Goal: Information Seeking & Learning: Find specific fact

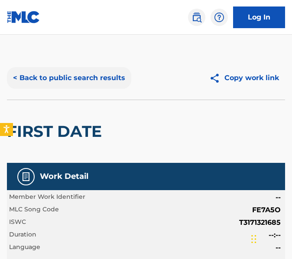
click at [64, 72] on button "< Back to public search results" at bounding box center [69, 78] width 124 height 22
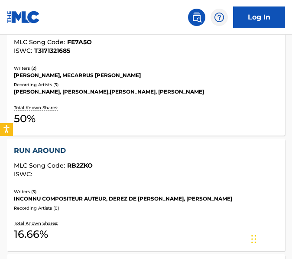
scroll to position [893, 0]
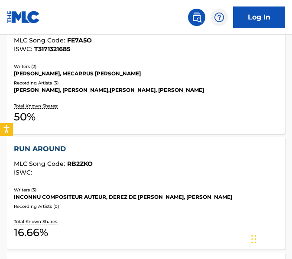
click at [138, 179] on div "RUN AROUND MLC Song Code : RB2ZKO ISWC :" at bounding box center [146, 162] width 264 height 36
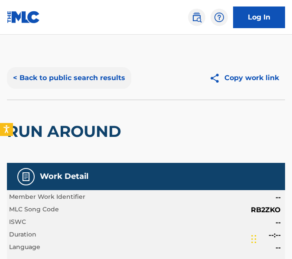
click at [120, 68] on button "< Back to public search results" at bounding box center [69, 78] width 124 height 22
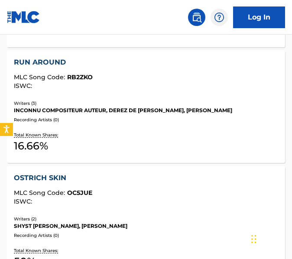
scroll to position [981, 0]
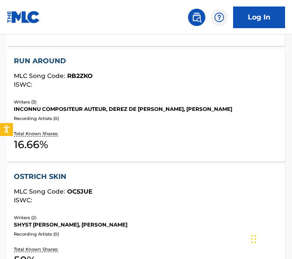
click at [157, 181] on div "OSTRICH SKIN" at bounding box center [146, 176] width 264 height 10
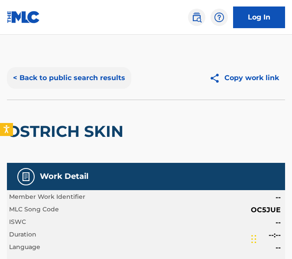
click at [66, 75] on button "< Back to public search results" at bounding box center [69, 78] width 124 height 22
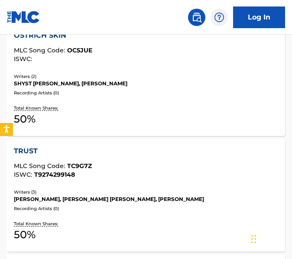
scroll to position [1124, 0]
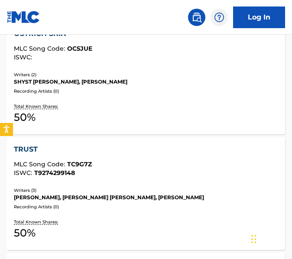
click at [117, 163] on div "MLC Song Code : TC9G7Z" at bounding box center [146, 165] width 264 height 9
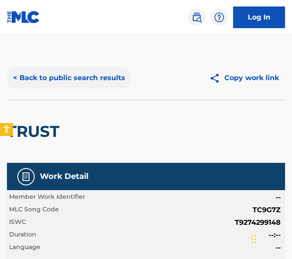
click at [126, 70] on button "< Back to public search results" at bounding box center [69, 78] width 124 height 22
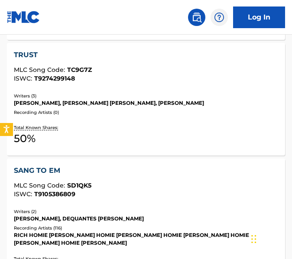
scroll to position [1271, 0]
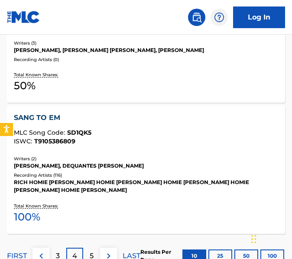
click at [152, 153] on div "SANG TO EM MLC Song Code : SD1QK5 ISWC : T9105386809 Writers ( 2 ) [PERSON_NAME…" at bounding box center [146, 170] width 278 height 128
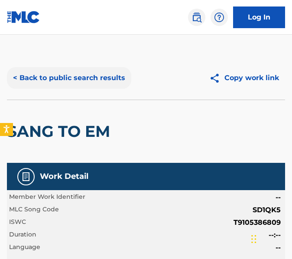
click at [93, 83] on button "< Back to public search results" at bounding box center [69, 78] width 124 height 22
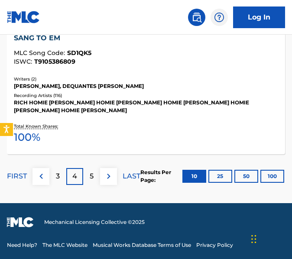
scroll to position [1351, 0]
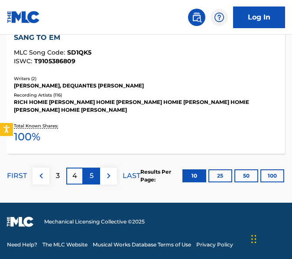
click at [95, 176] on div "5" at bounding box center [91, 175] width 17 height 17
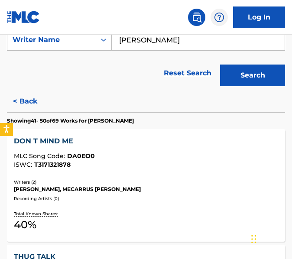
scroll to position [186, 0]
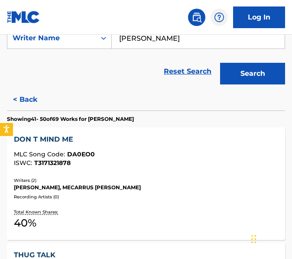
click at [144, 167] on div "DON T MIND ME MLC Song Code : DA0EO0 ISWC : T3171321878" at bounding box center [146, 152] width 264 height 36
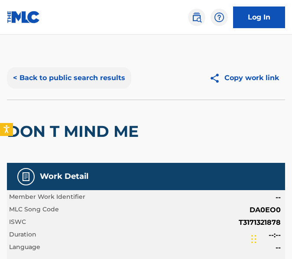
click at [47, 71] on button "< Back to public search results" at bounding box center [69, 78] width 124 height 22
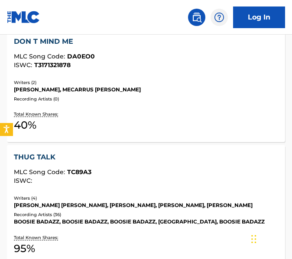
scroll to position [285, 0]
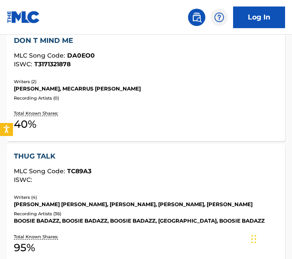
click at [73, 205] on div "[PERSON_NAME] [PERSON_NAME], [PERSON_NAME], [PERSON_NAME], [PERSON_NAME]" at bounding box center [146, 204] width 264 height 8
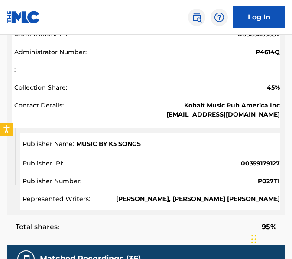
scroll to position [805, 0]
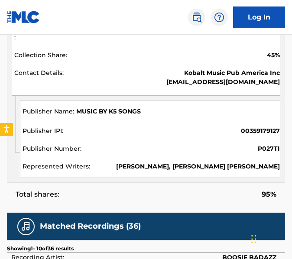
click at [88, 100] on div "MUSIC BY K5 SONGS 00359179127 P027TI [PERSON_NAME], [PERSON_NAME] [PERSON_NAME]" at bounding box center [150, 139] width 260 height 78
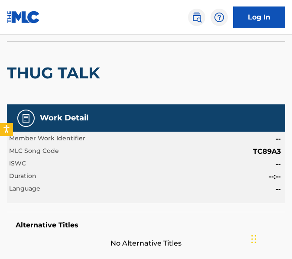
scroll to position [0, 0]
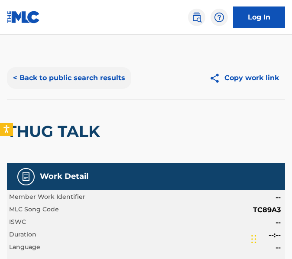
click at [75, 74] on button "< Back to public search results" at bounding box center [69, 78] width 124 height 22
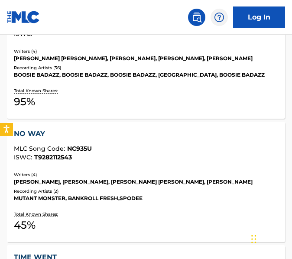
scroll to position [482, 0]
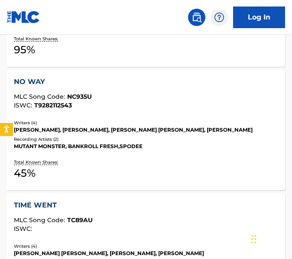
click at [106, 138] on div "Recording Artists ( 2 )" at bounding box center [146, 139] width 264 height 6
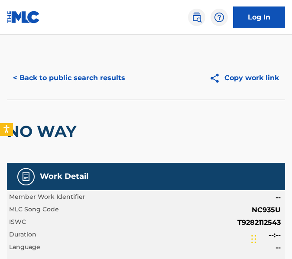
click at [113, 120] on div "NO WAY" at bounding box center [146, 130] width 278 height 63
click at [92, 78] on button "< Back to public search results" at bounding box center [69, 78] width 124 height 22
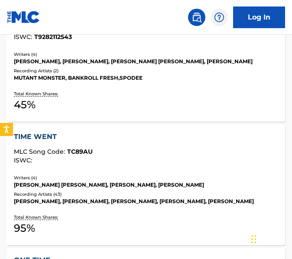
scroll to position [577, 0]
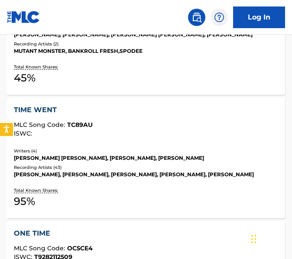
click at [122, 156] on div "[PERSON_NAME] [PERSON_NAME], [PERSON_NAME], [PERSON_NAME]" at bounding box center [146, 158] width 264 height 8
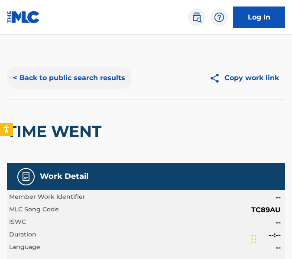
click at [105, 83] on button "< Back to public search results" at bounding box center [69, 78] width 124 height 22
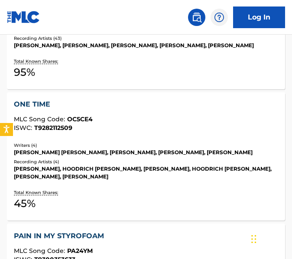
scroll to position [733, 0]
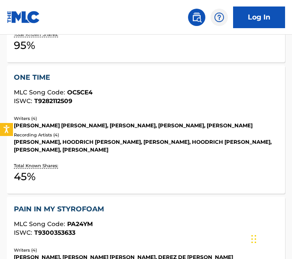
click at [144, 149] on div "[PERSON_NAME], HOODRICH [PERSON_NAME], [PERSON_NAME], HOODRICH [PERSON_NAME], […" at bounding box center [146, 146] width 264 height 16
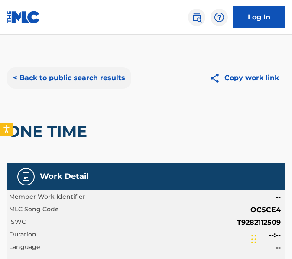
click at [71, 80] on button "< Back to public search results" at bounding box center [69, 78] width 124 height 22
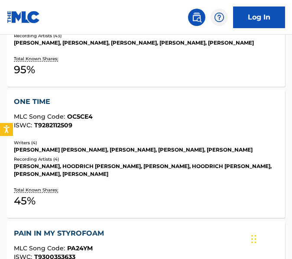
scroll to position [753, 0]
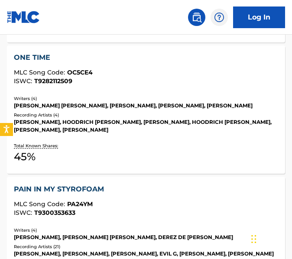
click at [119, 184] on div "PAIN IN MY STYROFOAM" at bounding box center [146, 189] width 264 height 10
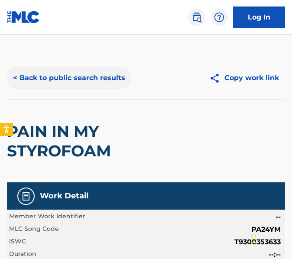
click at [37, 79] on button "< Back to public search results" at bounding box center [69, 78] width 124 height 22
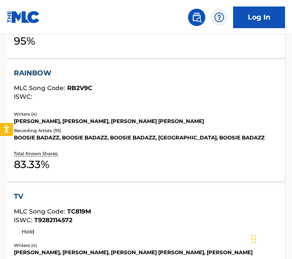
scroll to position [993, 0]
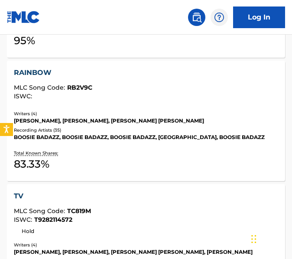
click at [76, 120] on div "[PERSON_NAME], [PERSON_NAME], [PERSON_NAME] [PERSON_NAME]" at bounding box center [146, 121] width 264 height 8
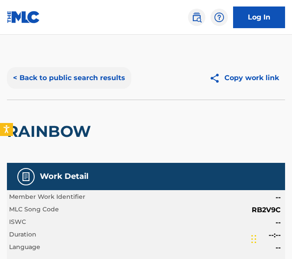
click at [71, 77] on button "< Back to public search results" at bounding box center [69, 78] width 124 height 22
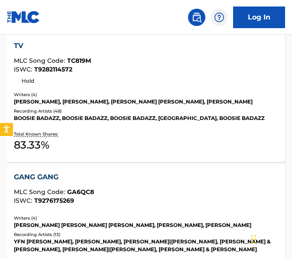
scroll to position [1154, 0]
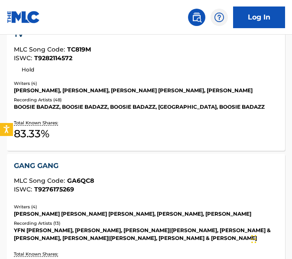
click at [71, 112] on div "TV MLC Song Code : TC819M ISWC : T9282114572 Hold Writers ( 4 ) [PERSON_NAME], …" at bounding box center [146, 86] width 278 height 128
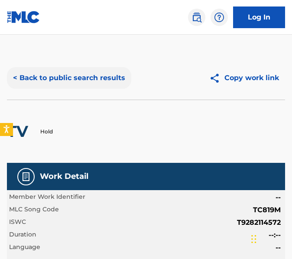
click at [62, 82] on button "< Back to public search results" at bounding box center [69, 78] width 124 height 22
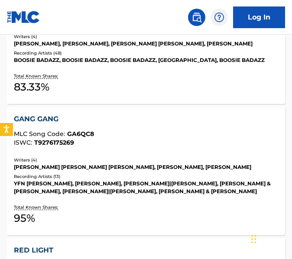
scroll to position [1213, 0]
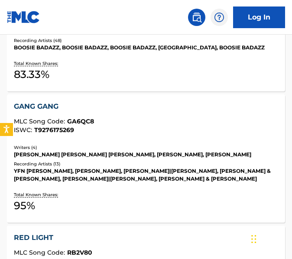
click at [109, 144] on div "Writers ( 4 )" at bounding box center [146, 147] width 264 height 6
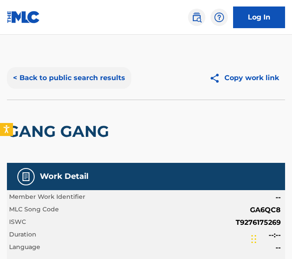
click at [101, 84] on button "< Back to public search results" at bounding box center [69, 78] width 124 height 22
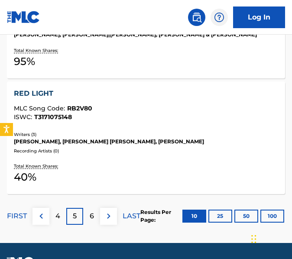
scroll to position [1398, 0]
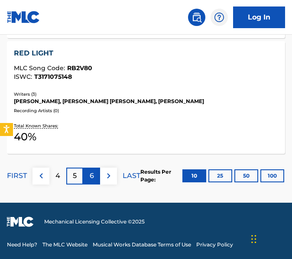
click at [96, 169] on div "6" at bounding box center [91, 175] width 17 height 17
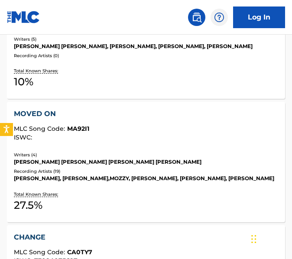
scroll to position [329, 0]
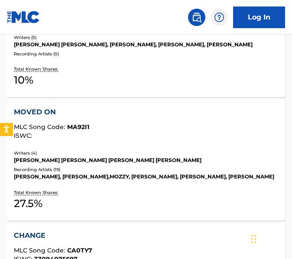
click at [138, 139] on div "ISWC :" at bounding box center [146, 135] width 264 height 6
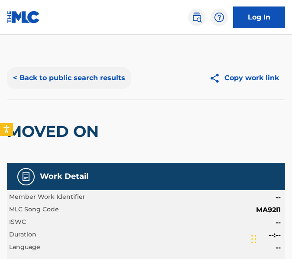
click at [48, 84] on button "< Back to public search results" at bounding box center [69, 78] width 124 height 22
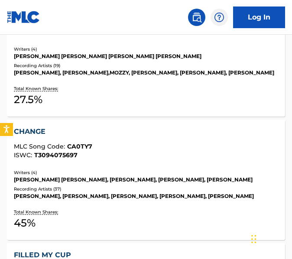
scroll to position [510, 0]
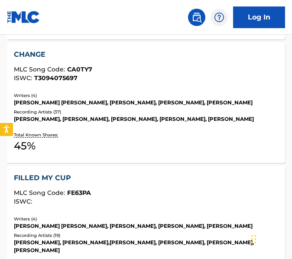
click at [109, 132] on div "CHANGE MLC Song Code : CA0TY7 ISWC : T3094075697 Writers ( 4 ) [PERSON_NAME] [P…" at bounding box center [146, 102] width 278 height 120
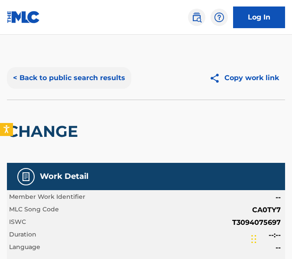
click at [27, 70] on button "< Back to public search results" at bounding box center [69, 78] width 124 height 22
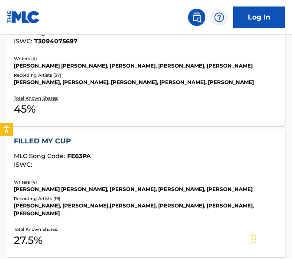
scroll to position [548, 0]
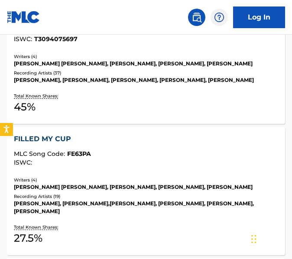
click at [192, 170] on div "FILLED MY CUP MLC Song Code : FE63PA ISWC :" at bounding box center [146, 152] width 264 height 36
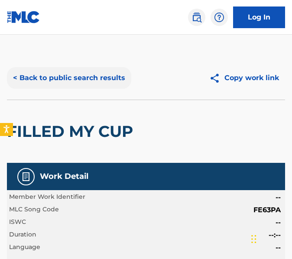
click at [58, 82] on button "< Back to public search results" at bounding box center [69, 78] width 124 height 22
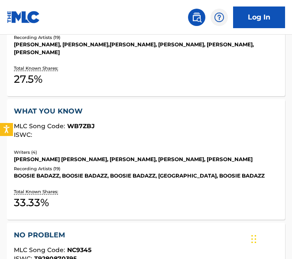
scroll to position [709, 0]
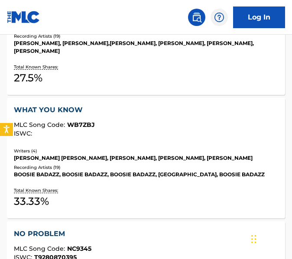
click at [136, 166] on div "Recording Artists ( 19 )" at bounding box center [146, 167] width 264 height 6
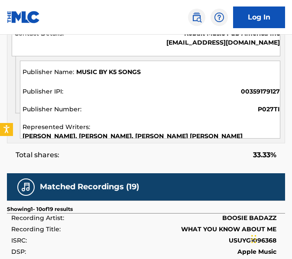
scroll to position [620, 0]
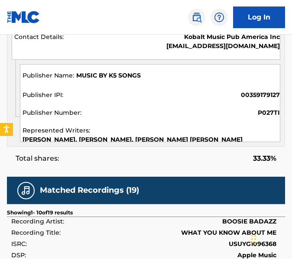
click at [101, 86] on div "MUSIC BY K5 SONGS 00359179127 P027TI [PERSON_NAME], [PERSON_NAME], [PERSON_NAME…" at bounding box center [150, 103] width 260 height 78
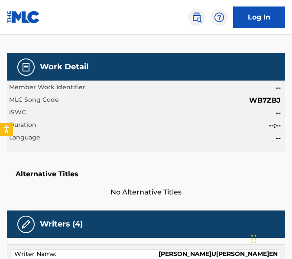
scroll to position [0, 0]
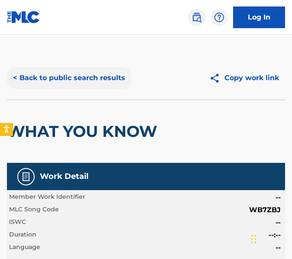
click at [59, 77] on button "< Back to public search results" at bounding box center [69, 78] width 124 height 22
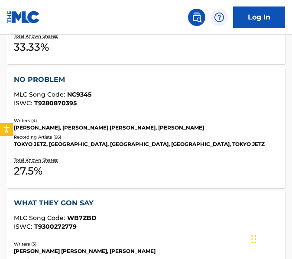
scroll to position [863, 0]
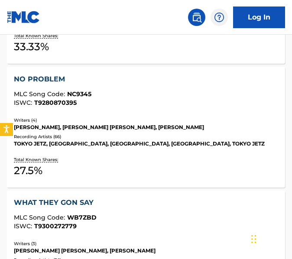
click at [102, 151] on div "NO PROBLEM MLC Song Code : NC9345 ISWC : T9280870395 Writers ( 4 ) [PERSON_NAME…" at bounding box center [146, 127] width 278 height 120
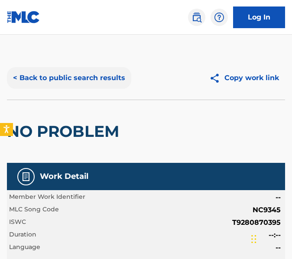
click at [81, 85] on button "< Back to public search results" at bounding box center [69, 78] width 124 height 22
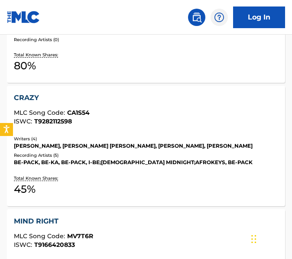
scroll to position [1238, 0]
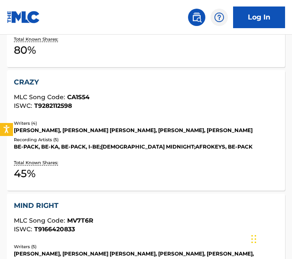
click at [98, 165] on div "Total Known Shares: 45 %" at bounding box center [146, 170] width 264 height 26
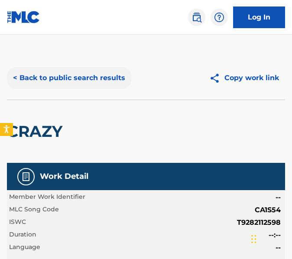
click at [55, 82] on button "< Back to public search results" at bounding box center [69, 78] width 124 height 22
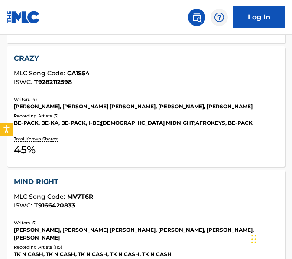
scroll to position [1281, 0]
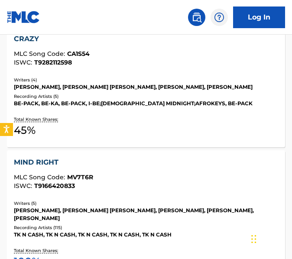
click at [109, 177] on div "MLC Song Code : MV7T6R" at bounding box center [146, 178] width 264 height 9
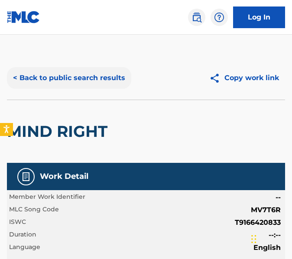
click at [78, 70] on button "< Back to public search results" at bounding box center [69, 78] width 124 height 22
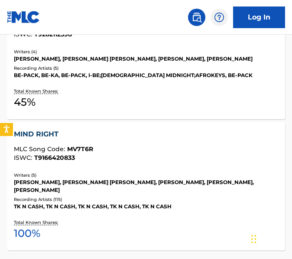
scroll to position [1360, 0]
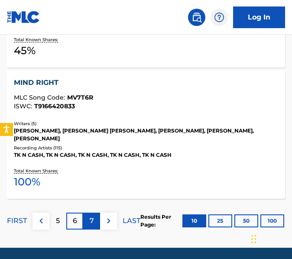
click at [91, 212] on div "7" at bounding box center [91, 220] width 17 height 17
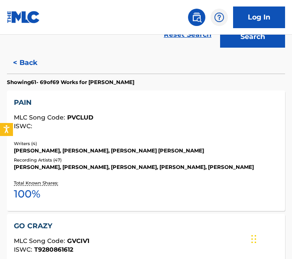
scroll to position [225, 0]
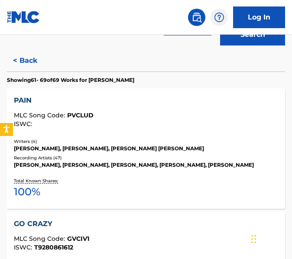
click at [65, 134] on div "PAIN MLC Song Code : PVCLUD ISWC : Writers ( 4 ) [PERSON_NAME], [PERSON_NAME], …" at bounding box center [146, 148] width 278 height 120
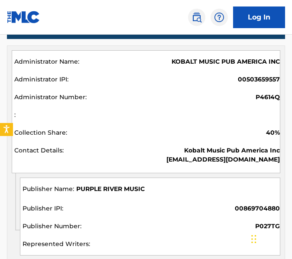
scroll to position [565, 0]
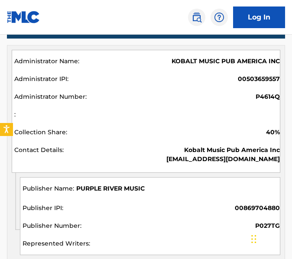
click at [119, 110] on div at bounding box center [146, 115] width 265 height 11
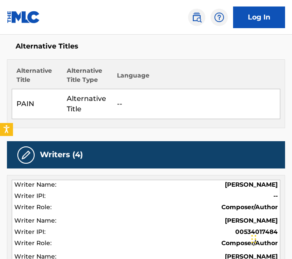
scroll to position [0, 0]
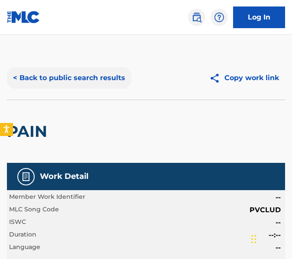
click at [62, 84] on button "< Back to public search results" at bounding box center [69, 78] width 124 height 22
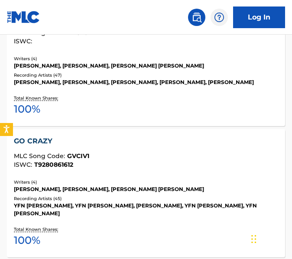
scroll to position [314, 0]
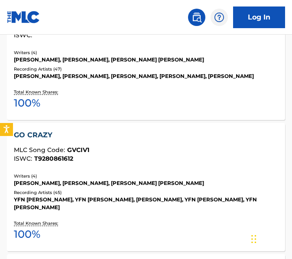
click at [135, 132] on div "GO CRAZY" at bounding box center [146, 135] width 264 height 10
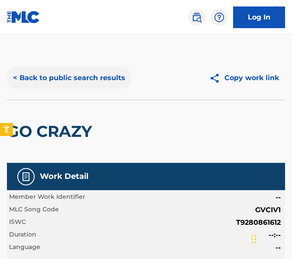
click at [74, 80] on button "< Back to public search results" at bounding box center [69, 78] width 124 height 22
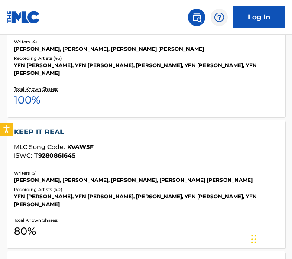
scroll to position [452, 0]
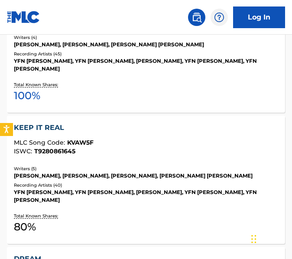
click at [112, 148] on div "KEEP IT REAL MLC Song Code : KVAW5F ISWC : T9280861645" at bounding box center [146, 140] width 264 height 36
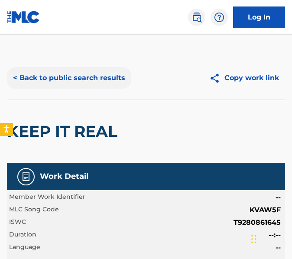
click at [125, 82] on button "< Back to public search results" at bounding box center [69, 78] width 124 height 22
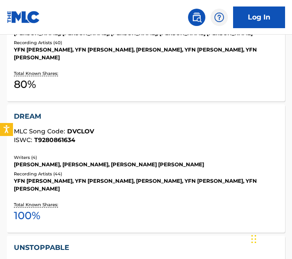
scroll to position [595, 0]
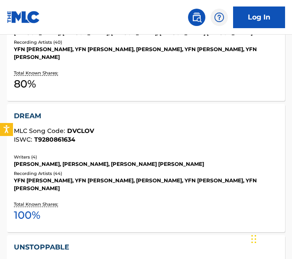
click at [136, 160] on div "[PERSON_NAME], [PERSON_NAME], [PERSON_NAME] [PERSON_NAME]" at bounding box center [146, 164] width 264 height 8
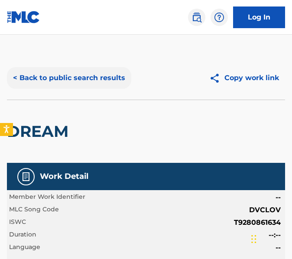
click at [60, 77] on button "< Back to public search results" at bounding box center [69, 78] width 124 height 22
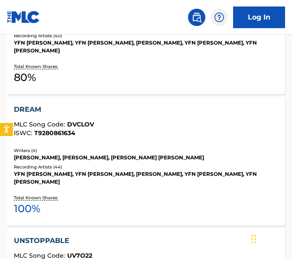
scroll to position [628, 0]
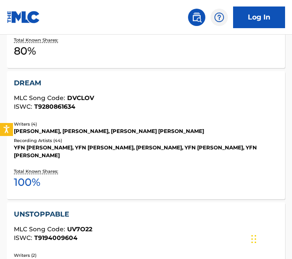
click at [140, 209] on div "UNSTOPPABLE MLC Song Code : UV7O22 ISWC : T9194009604" at bounding box center [146, 225] width 264 height 32
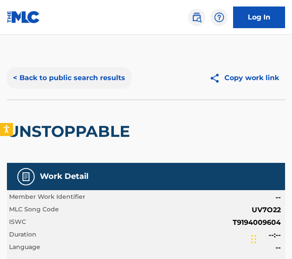
click at [85, 72] on button "< Back to public search results" at bounding box center [69, 78] width 124 height 22
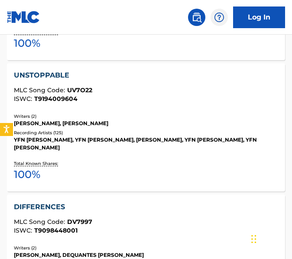
scroll to position [801, 0]
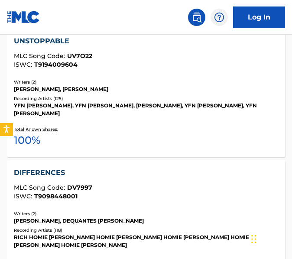
click at [128, 193] on div "ISWC : T9098448001" at bounding box center [146, 196] width 264 height 6
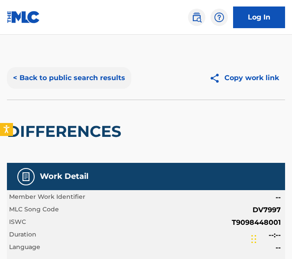
click at [112, 79] on button "< Back to public search results" at bounding box center [69, 78] width 124 height 22
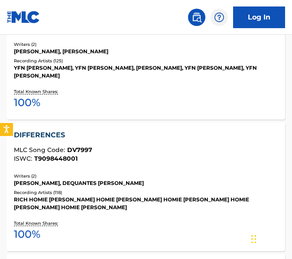
scroll to position [915, 0]
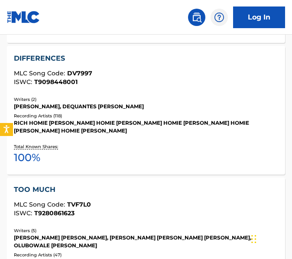
click at [125, 184] on div "TOO MUCH MLC Song Code : TVF7L0 ISWC : T9280861623" at bounding box center [146, 200] width 264 height 32
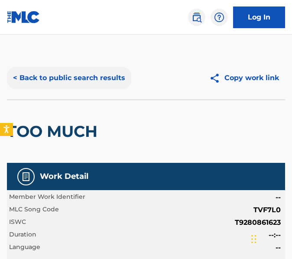
click at [53, 82] on button "< Back to public search results" at bounding box center [69, 78] width 124 height 22
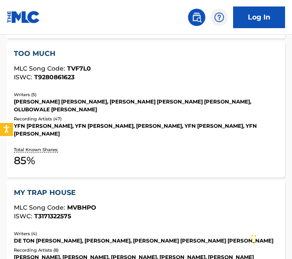
scroll to position [1116, 0]
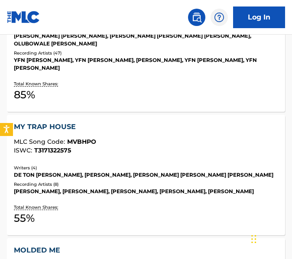
click at [95, 164] on div "Writers ( 4 ) DE [PERSON_NAME], [PERSON_NAME], [PERSON_NAME] [PERSON_NAME] [PER…" at bounding box center [146, 179] width 264 height 31
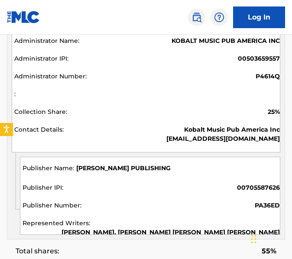
scroll to position [704, 0]
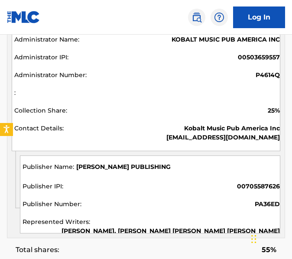
click at [282, 129] on div "Administrator Name Administrator IPI Administrator Number Collection Share Cont…" at bounding box center [145, 87] width 277 height 127
click at [194, 74] on div "P4614Q" at bounding box center [146, 76] width 265 height 11
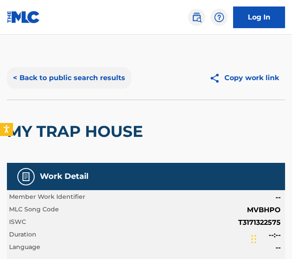
click at [109, 70] on button "< Back to public search results" at bounding box center [69, 78] width 124 height 22
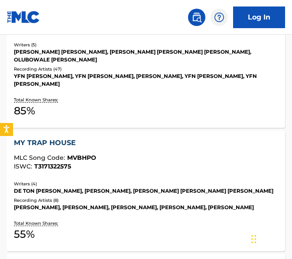
scroll to position [1161, 0]
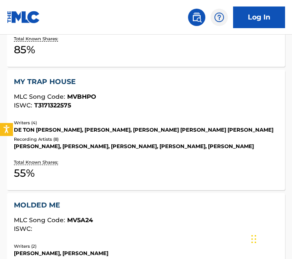
click at [147, 243] on div "Writers ( 2 )" at bounding box center [146, 246] width 264 height 6
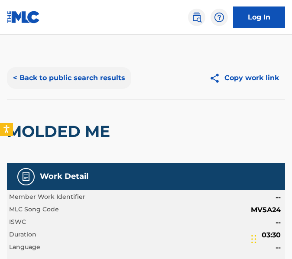
click at [51, 71] on button "< Back to public search results" at bounding box center [69, 78] width 124 height 22
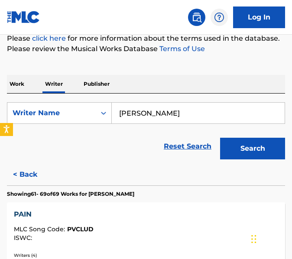
scroll to position [107, 0]
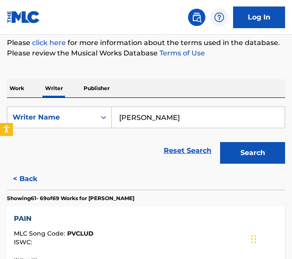
click at [24, 81] on p "Work" at bounding box center [17, 88] width 20 height 18
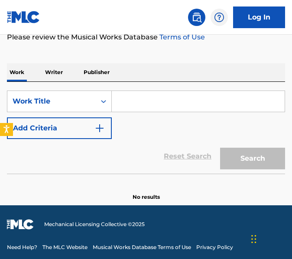
scroll to position [125, 0]
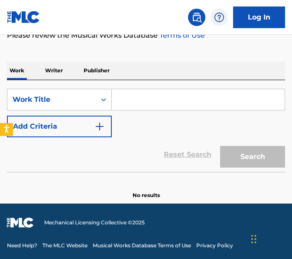
click at [168, 111] on div "SearchWithCriteriae41a7d70-2924-45c8-a451-d53ad5a9b6cd Work Title Add Criteria" at bounding box center [146, 113] width 278 height 48
click at [164, 94] on input "Search Form" at bounding box center [198, 99] width 173 height 21
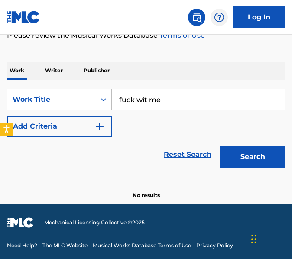
type input "fuck wit me"
click at [116, 122] on div "SearchWithCriteriae41a7d70-2924-45c8-a451-d53ad5a9b6cd Work Title fuck wit me A…" at bounding box center [146, 113] width 278 height 48
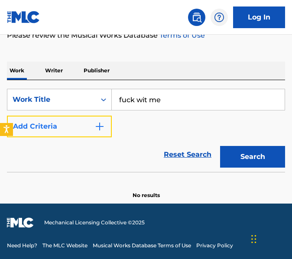
click at [110, 123] on button "Add Criteria" at bounding box center [59, 126] width 105 height 22
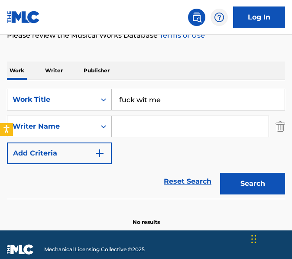
click at [137, 125] on input "Search Form" at bounding box center [190, 126] width 157 height 21
type input "[PERSON_NAME]"
click at [220, 173] on button "Search" at bounding box center [252, 184] width 65 height 22
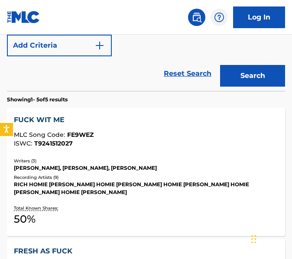
scroll to position [235, 0]
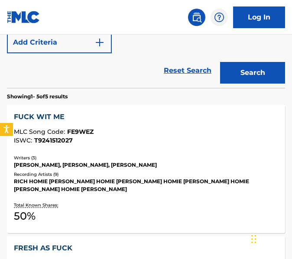
click at [141, 151] on div "FUCK WIT ME MLC Song Code : FE9WEZ ISWC : T9241512027 Writers ( 3 ) [PERSON_NAM…" at bounding box center [146, 169] width 278 height 128
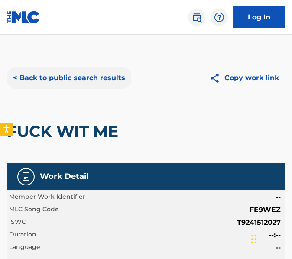
click at [127, 69] on button "< Back to public search results" at bounding box center [69, 78] width 124 height 22
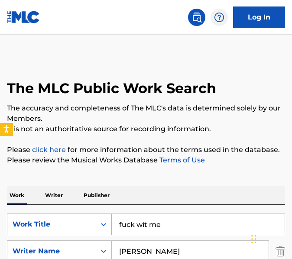
drag, startPoint x: 166, startPoint y: 223, endPoint x: 72, endPoint y: 223, distance: 93.4
click at [72, 223] on div "SearchWithCriteriae41a7d70-2924-45c8-a451-d53ad5a9b6cd Work Title fuck wit me" at bounding box center [146, 224] width 278 height 22
type input "mind right"
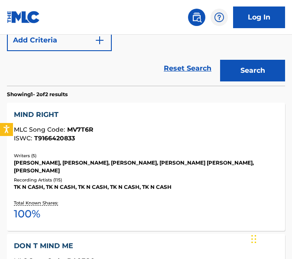
scroll to position [237, 0]
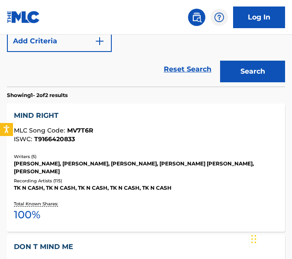
click at [241, 144] on div "MIND RIGHT MLC Song Code : MV7T6R ISWC : T9166420833" at bounding box center [146, 128] width 264 height 36
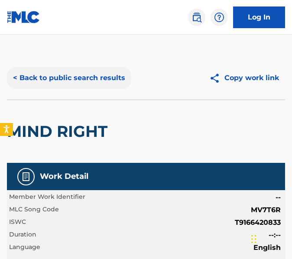
click at [33, 72] on button "< Back to public search results" at bounding box center [69, 78] width 124 height 22
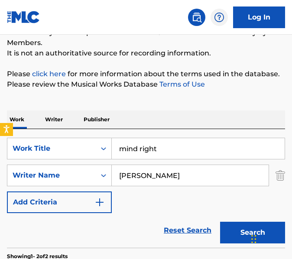
scroll to position [105, 0]
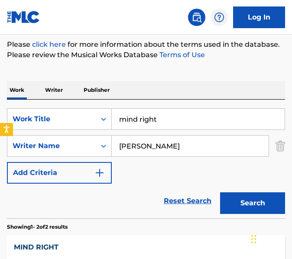
click at [40, 86] on div "Work Writer Publisher" at bounding box center [146, 90] width 278 height 18
click at [45, 86] on p "Writer" at bounding box center [53, 90] width 23 height 18
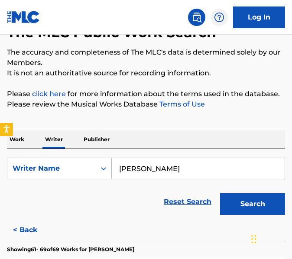
scroll to position [82, 0]
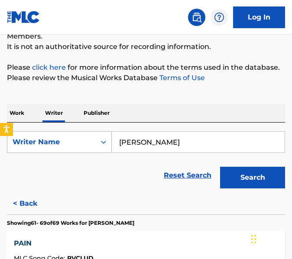
drag, startPoint x: 167, startPoint y: 148, endPoint x: 91, endPoint y: 146, distance: 75.7
click at [91, 146] on div "SearchWithCriteriac5e781fe-7ec1-4040-99e8-6c0e4cfc4824 Writer Name [PERSON_NAME]" at bounding box center [146, 142] width 278 height 22
paste input "[PERSON_NAME] De Ton"
type input "[PERSON_NAME] De Ton"
click at [220, 167] on button "Search" at bounding box center [252, 178] width 65 height 22
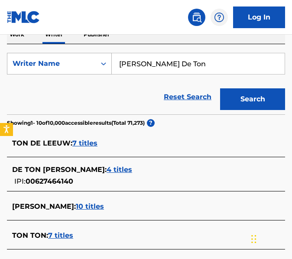
scroll to position [161, 0]
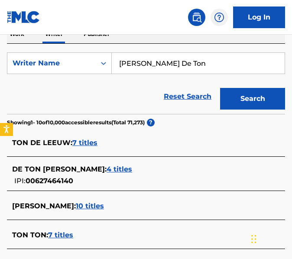
click at [124, 168] on span "4 titles" at bounding box center [119, 169] width 26 height 8
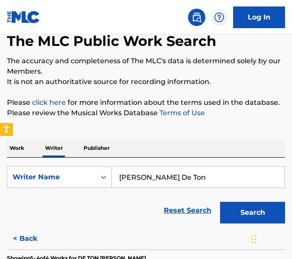
scroll to position [56, 0]
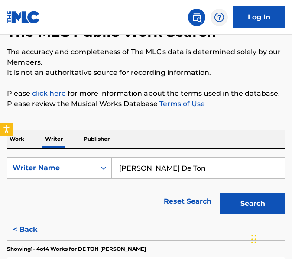
click at [16, 138] on p "Work" at bounding box center [17, 139] width 20 height 18
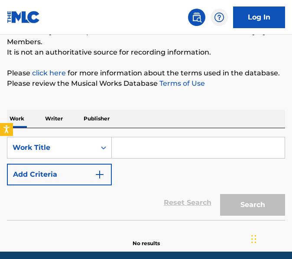
scroll to position [88, 0]
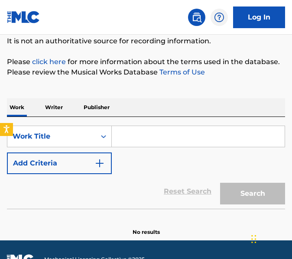
click at [127, 146] on input "Search Form" at bounding box center [198, 136] width 173 height 21
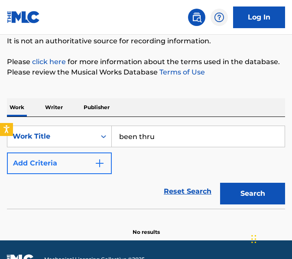
type input "been thru"
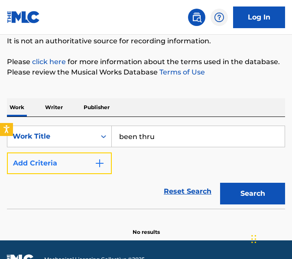
click at [102, 160] on img "Search Form" at bounding box center [99, 163] width 10 height 10
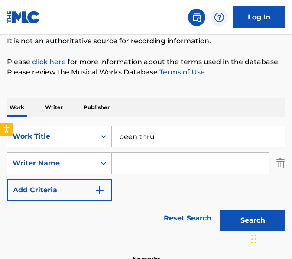
click at [121, 163] on input "Search Form" at bounding box center [190, 163] width 157 height 21
type input "yohan"
click at [220, 209] on button "Search" at bounding box center [252, 220] width 65 height 22
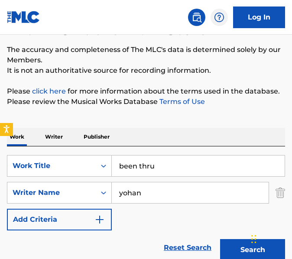
scroll to position [94, 0]
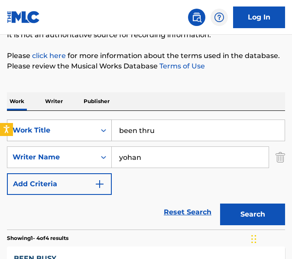
drag, startPoint x: 153, startPoint y: 129, endPoint x: 58, endPoint y: 122, distance: 95.0
click at [58, 122] on div "SearchWithCriteriae41a7d70-2924-45c8-a451-d53ad5a9b6cd Work Title been thru" at bounding box center [146, 130] width 278 height 22
type input "bloody"
click at [220, 203] on button "Search" at bounding box center [252, 214] width 65 height 22
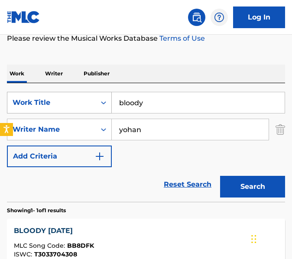
scroll to position [99, 0]
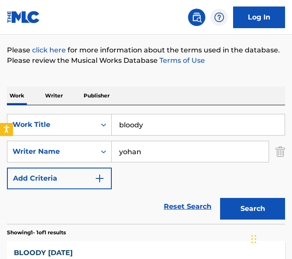
click at [155, 148] on input "yohan" at bounding box center [190, 151] width 157 height 21
type input "yohon"
click at [220, 198] on button "Search" at bounding box center [252, 209] width 65 height 22
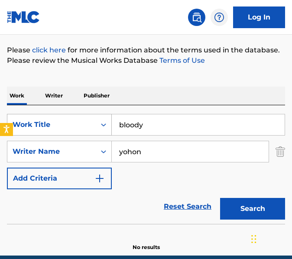
drag, startPoint x: 170, startPoint y: 125, endPoint x: 48, endPoint y: 115, distance: 122.4
click at [48, 115] on div "SearchWithCriteriae41a7d70-2924-45c8-a451-d53ad5a9b6cd Work Title bloody" at bounding box center [146, 125] width 278 height 22
type input "bread now"
click at [129, 152] on input "yohon" at bounding box center [190, 151] width 157 height 21
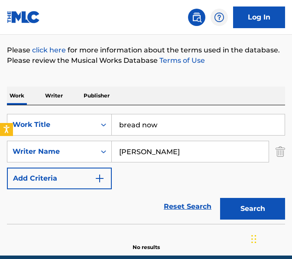
type input "[PERSON_NAME]"
click at [220, 198] on button "Search" at bounding box center [252, 209] width 65 height 22
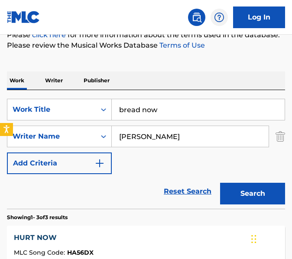
scroll to position [115, 0]
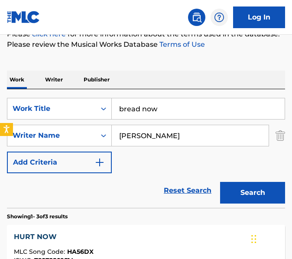
click at [131, 139] on input "[PERSON_NAME]" at bounding box center [190, 135] width 157 height 21
click at [220, 182] on button "Search" at bounding box center [252, 193] width 65 height 22
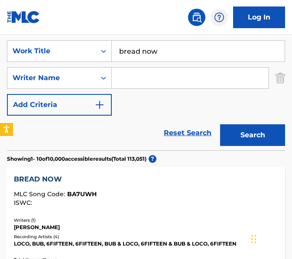
scroll to position [167, 0]
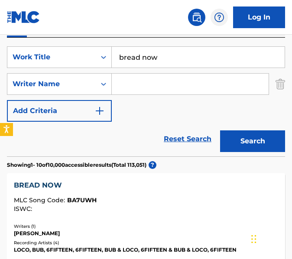
click at [177, 48] on input "bread now" at bounding box center [198, 57] width 173 height 21
paste input "Chasin Cash"
type input "Chasin Cash"
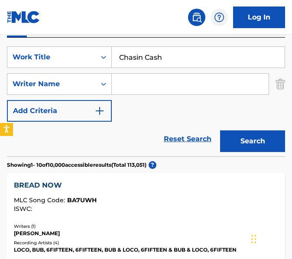
click at [163, 79] on input "Search Form" at bounding box center [190, 84] width 157 height 21
click at [220, 130] on button "Search" at bounding box center [252, 141] width 65 height 22
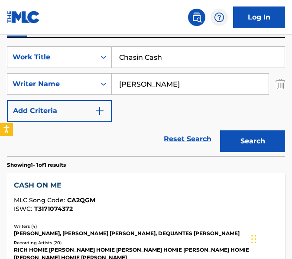
click at [174, 93] on input "[PERSON_NAME]" at bounding box center [190, 84] width 157 height 21
click at [220, 130] on button "Search" at bounding box center [252, 141] width 65 height 22
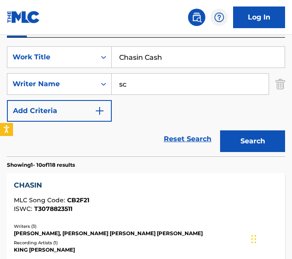
type input "s"
type input "rokevious"
click at [220, 130] on button "Search" at bounding box center [252, 141] width 65 height 22
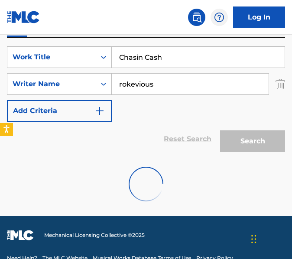
scroll to position [152, 0]
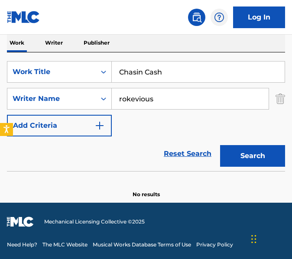
click at [177, 105] on input "rokevious" at bounding box center [190, 98] width 157 height 21
drag, startPoint x: 168, startPoint y: 77, endPoint x: 95, endPoint y: 70, distance: 73.0
click at [95, 70] on div "SearchWithCriteriae41a7d70-2924-45c8-a451-d53ad5a9b6cd Work Title Chasin Cash" at bounding box center [146, 72] width 278 height 22
type input "crayon money"
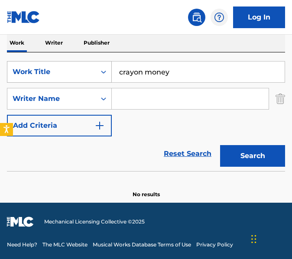
click at [220, 145] on button "Search" at bounding box center [252, 156] width 65 height 22
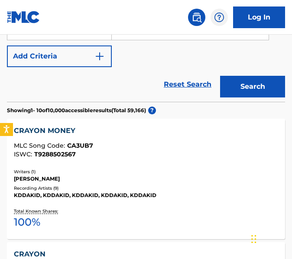
scroll to position [229, 0]
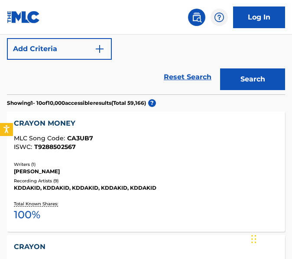
click at [207, 173] on div "[PERSON_NAME]" at bounding box center [146, 171] width 264 height 8
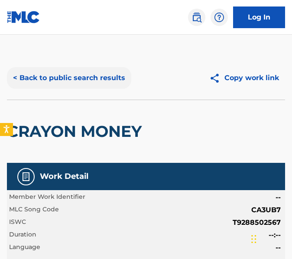
click at [105, 80] on button "< Back to public search results" at bounding box center [69, 78] width 124 height 22
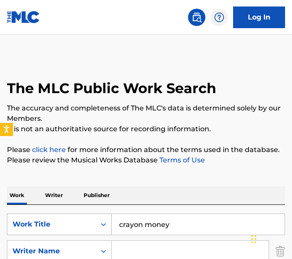
drag, startPoint x: 180, startPoint y: 225, endPoint x: 73, endPoint y: 215, distance: 107.4
click at [73, 215] on div "SearchWithCriteriae41a7d70-2924-45c8-a451-d53ad5a9b6cd Work Title crayon money" at bounding box center [146, 224] width 278 height 22
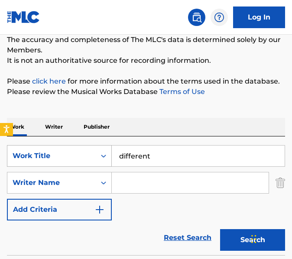
scroll to position [72, 0]
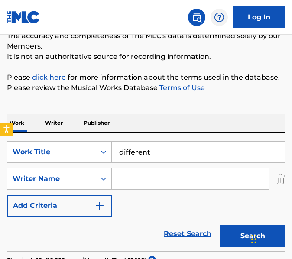
type input "different"
click at [154, 176] on input "Search Form" at bounding box center [190, 178] width 157 height 21
click at [220, 225] on button "Search" at bounding box center [252, 236] width 65 height 22
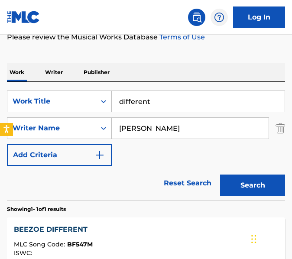
scroll to position [122, 0]
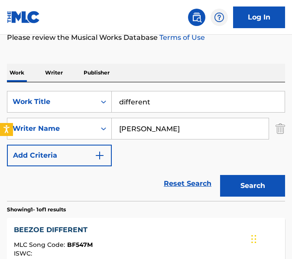
click at [141, 127] on input "[PERSON_NAME]" at bounding box center [190, 128] width 157 height 21
click at [220, 175] on button "Search" at bounding box center [252, 186] width 65 height 22
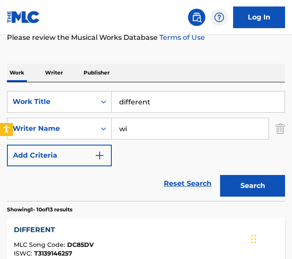
type input "w"
type input "[PERSON_NAME]"
click at [220, 175] on button "Search" at bounding box center [252, 186] width 65 height 22
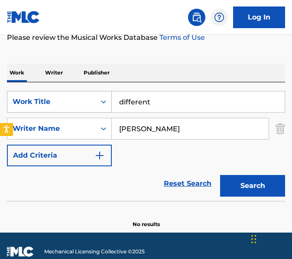
drag, startPoint x: 209, startPoint y: 99, endPoint x: 77, endPoint y: 93, distance: 132.5
click at [77, 93] on div "SearchWithCriteriae41a7d70-2924-45c8-a451-d53ad5a9b6cd Work Title different" at bounding box center [146, 102] width 278 height 22
type input "drunk text"
drag, startPoint x: 171, startPoint y: 132, endPoint x: 71, endPoint y: 118, distance: 101.4
click at [71, 118] on div "SearchWithCriteria964fb062-133e-4280-80ff-d56e24a0eddd Writer Name [PERSON_NAME]" at bounding box center [146, 129] width 278 height 22
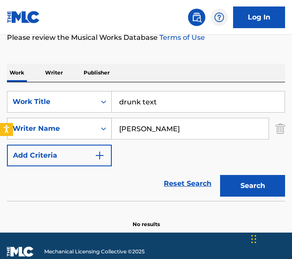
type input "[PERSON_NAME]"
click at [220, 175] on button "Search" at bounding box center [252, 186] width 65 height 22
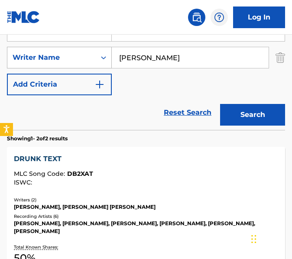
scroll to position [221, 0]
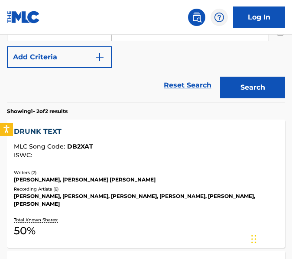
click at [239, 164] on div "DRUNK TEXT MLC Song Code : DB2XAT ISWC : Writers ( 2 ) [PERSON_NAME], [PERSON_N…" at bounding box center [146, 183] width 278 height 128
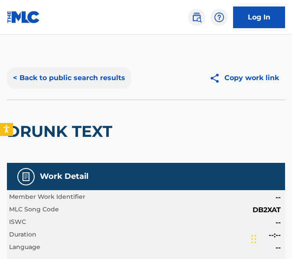
click at [125, 74] on button "< Back to public search results" at bounding box center [69, 78] width 124 height 22
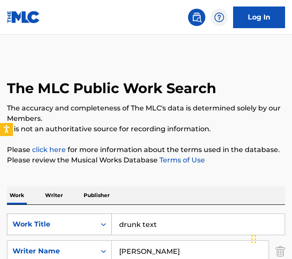
drag, startPoint x: 157, startPoint y: 218, endPoint x: 111, endPoint y: 219, distance: 46.3
click at [111, 219] on div "SearchWithCriteriae41a7d70-2924-45c8-a451-d53ad5a9b6cd Work Title drunk text" at bounding box center [146, 224] width 278 height 22
type input "face ass"
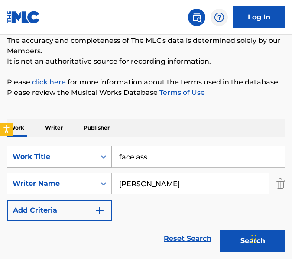
scroll to position [68, 0]
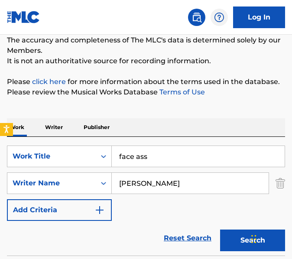
click at [146, 188] on input "[PERSON_NAME]" at bounding box center [190, 183] width 157 height 21
click at [220, 229] on button "Search" at bounding box center [252, 240] width 65 height 22
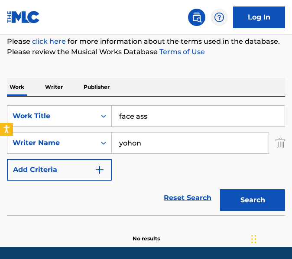
scroll to position [152, 0]
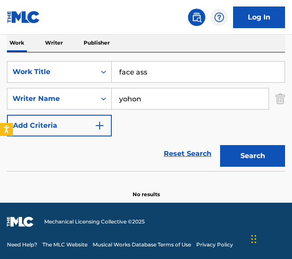
click at [141, 90] on input "yohon" at bounding box center [190, 98] width 157 height 21
click at [220, 145] on button "Search" at bounding box center [252, 156] width 65 height 22
click at [141, 90] on input "[PERSON_NAME]" at bounding box center [190, 98] width 157 height 21
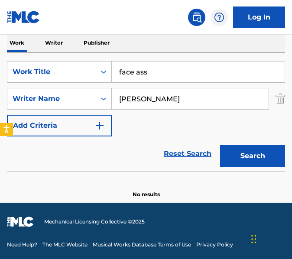
type input "[PERSON_NAME]"
click at [220, 145] on button "Search" at bounding box center [252, 156] width 65 height 22
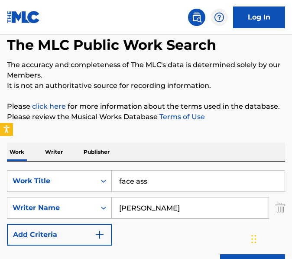
scroll to position [0, 0]
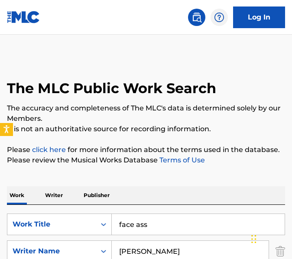
click at [134, 193] on div "Work Writer Publisher" at bounding box center [146, 195] width 278 height 18
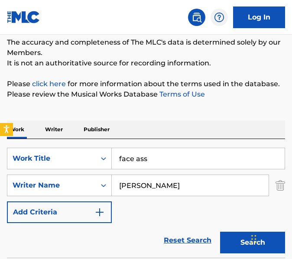
scroll to position [77, 0]
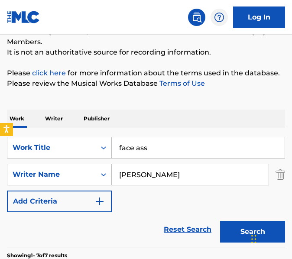
click at [135, 153] on input "face ass" at bounding box center [198, 147] width 173 height 21
click at [220, 221] on button "Search" at bounding box center [252, 232] width 65 height 22
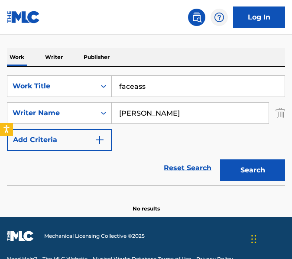
scroll to position [152, 0]
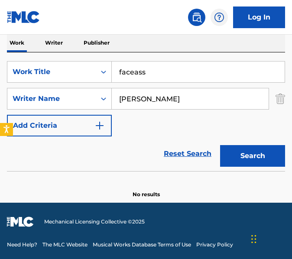
drag, startPoint x: 153, startPoint y: 68, endPoint x: 50, endPoint y: 52, distance: 104.3
click at [50, 52] on div "Work Writer Publisher SearchWithCriteriae41a7d70-2924-45c8-a451-d53ad5a9b6cd Wo…" at bounding box center [146, 110] width 278 height 175
type input "flex up"
click at [193, 93] on input "[PERSON_NAME]" at bounding box center [190, 98] width 157 height 21
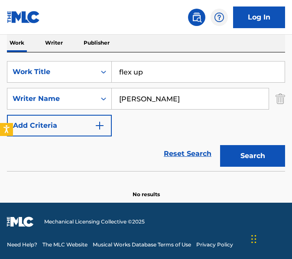
click at [220, 145] on button "Search" at bounding box center [252, 156] width 65 height 22
click at [193, 93] on input "[PERSON_NAME]" at bounding box center [190, 98] width 157 height 21
type input "[PERSON_NAME]"
click at [220, 145] on button "Search" at bounding box center [252, 156] width 65 height 22
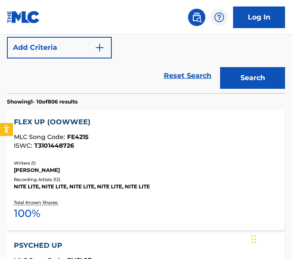
scroll to position [237, 0]
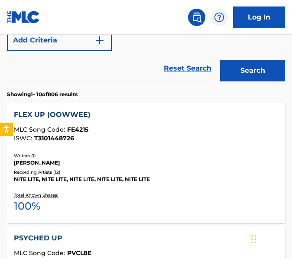
click at [131, 185] on div "FLEX UP (OOWWEE) MLC Song Code : FE4215 ISWC : T3101448726 Writers ( 1 ) [PERSO…" at bounding box center [146, 163] width 278 height 120
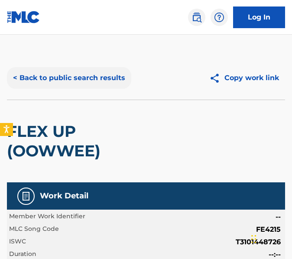
click at [78, 84] on button "< Back to public search results" at bounding box center [69, 78] width 124 height 22
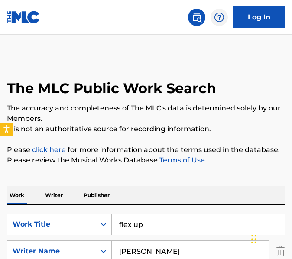
click at [154, 225] on input "flex up" at bounding box center [198, 224] width 173 height 21
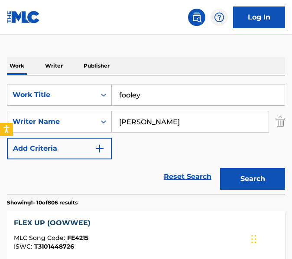
scroll to position [133, 0]
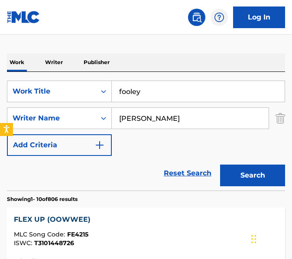
click at [154, 92] on input "fooley" at bounding box center [198, 91] width 173 height 21
type input "fooley"
click at [149, 116] on input "[PERSON_NAME]" at bounding box center [190, 118] width 157 height 21
click at [220, 164] on button "Search" at bounding box center [252, 175] width 65 height 22
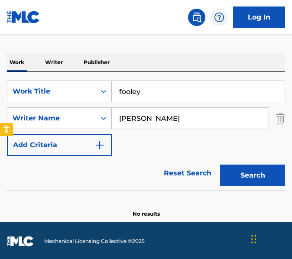
click at [231, 118] on input "[PERSON_NAME]" at bounding box center [190, 118] width 157 height 21
type input "[PERSON_NAME]"
click at [220, 164] on button "Search" at bounding box center [252, 175] width 65 height 22
click at [198, 98] on input "fooley" at bounding box center [198, 91] width 173 height 21
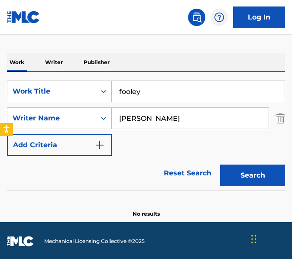
click at [198, 98] on input "fooley" at bounding box center [198, 91] width 173 height 21
paste input "Fuck Nigga"
type input "Fuck Nigga"
click at [161, 114] on input "[PERSON_NAME]" at bounding box center [190, 118] width 157 height 21
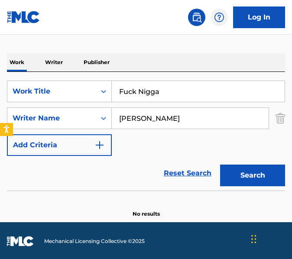
click at [220, 164] on button "Search" at bounding box center [252, 175] width 65 height 22
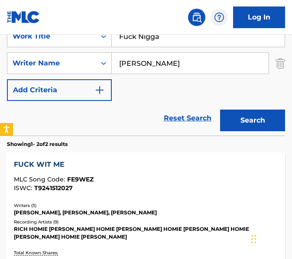
scroll to position [170, 0]
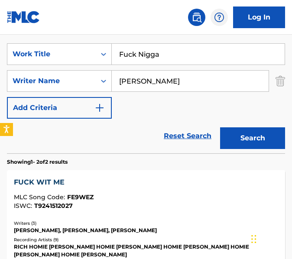
click at [139, 82] on input "[PERSON_NAME]" at bounding box center [190, 81] width 157 height 21
click at [220, 127] on button "Search" at bounding box center [252, 138] width 65 height 22
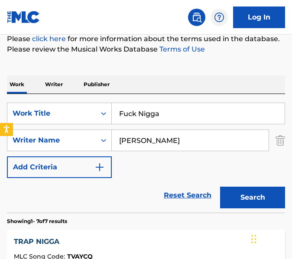
scroll to position [121, 0]
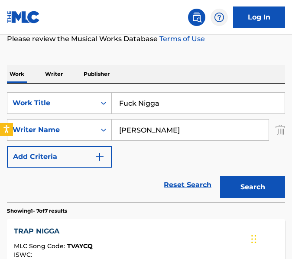
click at [138, 129] on input "[PERSON_NAME]" at bounding box center [190, 129] width 157 height 21
type input "marcquinn"
click at [220, 176] on button "Search" at bounding box center [252, 187] width 65 height 22
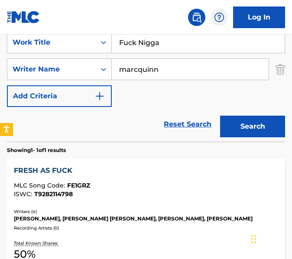
scroll to position [154, 0]
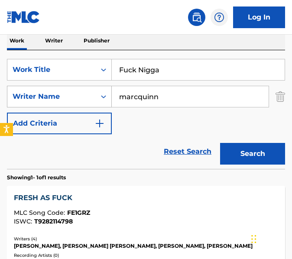
drag, startPoint x: 163, startPoint y: 97, endPoint x: 87, endPoint y: 87, distance: 76.8
click at [87, 87] on div "SearchWithCriteria964fb062-133e-4280-80ff-d56e24a0eddd Writer Name [PERSON_NAME]" at bounding box center [146, 97] width 278 height 22
click at [197, 104] on input "marcquinn" at bounding box center [190, 96] width 157 height 21
click at [218, 102] on input "marcquinn" at bounding box center [190, 96] width 157 height 21
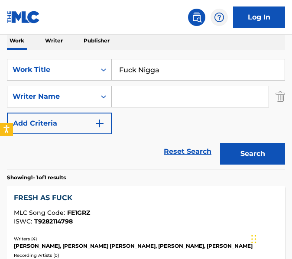
click at [200, 75] on input "Fuck Nigga" at bounding box center [198, 69] width 173 height 21
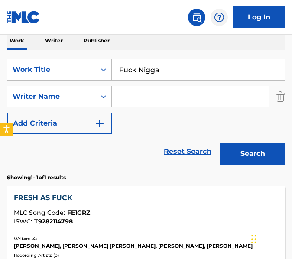
paste input "Ghetto Lil Bitch"
type input "Ghetto Lil Bitch"
click at [220, 143] on button "Search" at bounding box center [252, 154] width 65 height 22
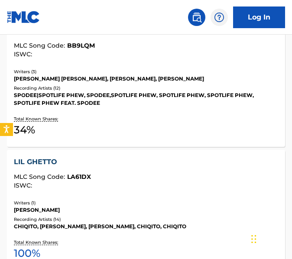
scroll to position [248, 0]
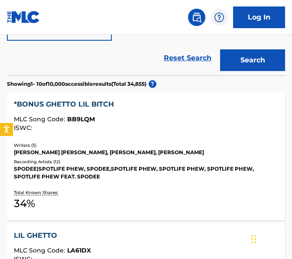
click at [142, 165] on div "SPODEE|SPOTLIFE PHEW, SPODEE,SPOTLIFE PHEW, SPOTLIFE PHEW, SPOTLIFE PHEW, SPOTL…" at bounding box center [146, 173] width 264 height 16
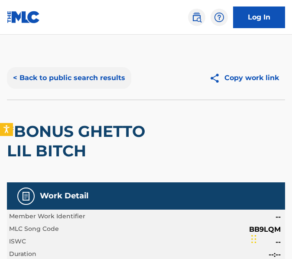
click at [75, 77] on button "< Back to public search results" at bounding box center [69, 78] width 124 height 22
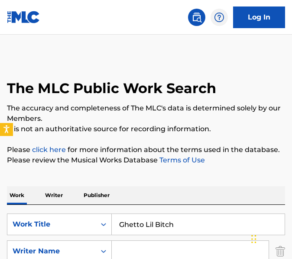
click at [180, 228] on input "Ghetto Lil Bitch" at bounding box center [198, 224] width 173 height 21
paste input "uap Party"
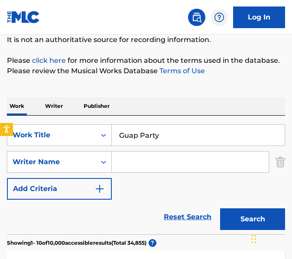
scroll to position [90, 0]
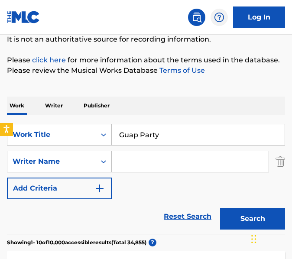
type input "Guap Party"
click at [159, 154] on input "Search Form" at bounding box center [190, 161] width 157 height 21
type input "[PERSON_NAME]"
click at [220, 208] on button "Search" at bounding box center [252, 219] width 65 height 22
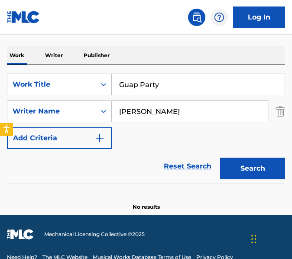
scroll to position [152, 0]
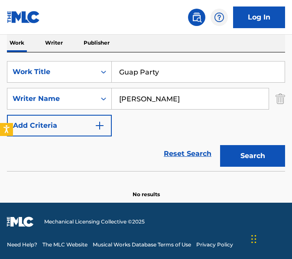
click at [128, 73] on input "Guap Party" at bounding box center [198, 71] width 173 height 21
click at [220, 145] on button "Search" at bounding box center [252, 156] width 65 height 22
type input "Guap Party"
click at [134, 93] on input "[PERSON_NAME]" at bounding box center [190, 98] width 157 height 21
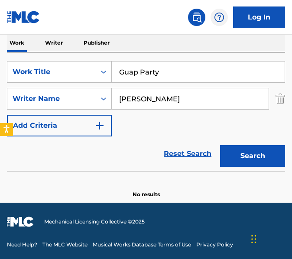
click at [220, 145] on button "Search" at bounding box center [252, 156] width 65 height 22
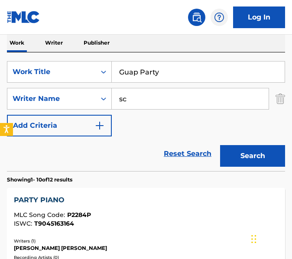
type input "s"
type input "[PERSON_NAME]"
click at [220, 145] on button "Search" at bounding box center [252, 156] width 65 height 22
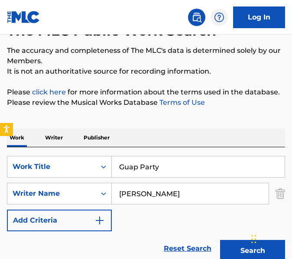
scroll to position [0, 0]
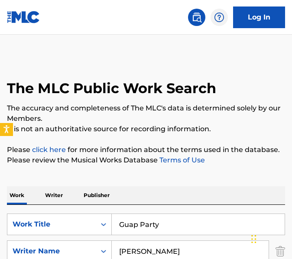
click at [160, 222] on input "Guap Party" at bounding box center [198, 224] width 173 height 21
paste input "Hollywood"
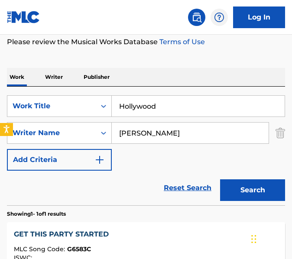
scroll to position [124, 0]
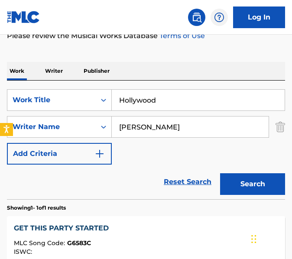
type input "Hollywood"
click at [180, 126] on input "[PERSON_NAME]" at bounding box center [190, 126] width 157 height 21
click at [220, 173] on button "Search" at bounding box center [252, 184] width 65 height 22
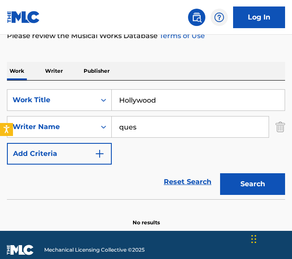
click at [181, 118] on input "ques" at bounding box center [190, 126] width 157 height 21
click at [220, 173] on button "Search" at bounding box center [252, 184] width 65 height 22
type input "a"
click at [220, 173] on button "Search" at bounding box center [252, 184] width 65 height 22
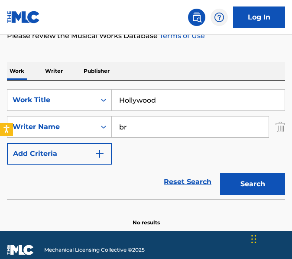
type input "b"
click at [220, 173] on button "Search" at bounding box center [252, 184] width 65 height 22
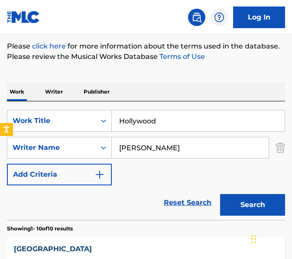
scroll to position [131, 0]
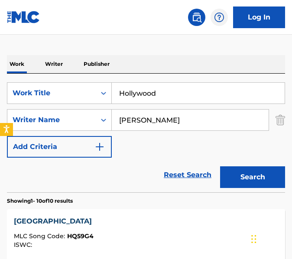
click at [133, 122] on input "[PERSON_NAME]" at bounding box center [190, 119] width 157 height 21
type input "[PERSON_NAME]"
click at [220, 166] on button "Search" at bounding box center [252, 177] width 65 height 22
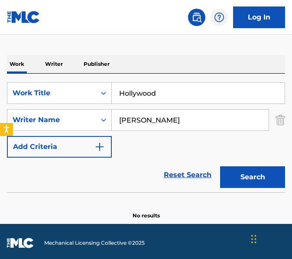
click at [162, 102] on input "Hollywood" at bounding box center [198, 93] width 173 height 21
type input "i deserve it"
click at [155, 115] on input "[PERSON_NAME]" at bounding box center [190, 119] width 157 height 21
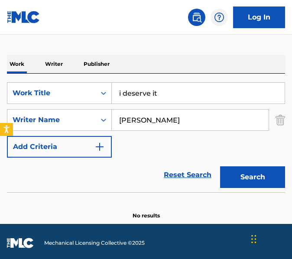
click at [155, 115] on input "[PERSON_NAME]" at bounding box center [190, 119] width 157 height 21
click at [220, 166] on button "Search" at bounding box center [252, 177] width 65 height 22
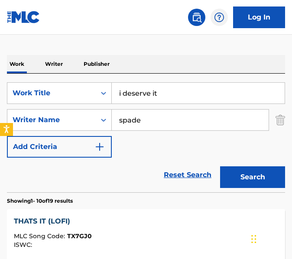
click at [147, 115] on input "spade" at bounding box center [190, 119] width 157 height 21
click at [220, 166] on button "Search" at bounding box center [252, 177] width 65 height 22
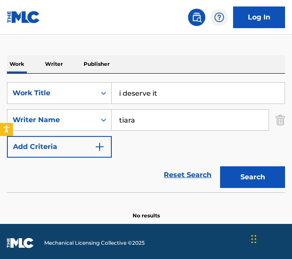
click at [220, 166] on button "Search" at bounding box center [252, 177] width 65 height 22
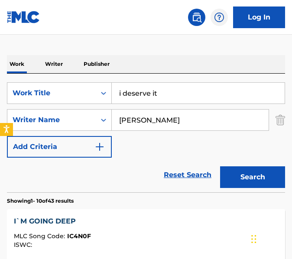
type input "[PERSON_NAME]"
click at [220, 166] on button "Search" at bounding box center [252, 177] width 65 height 22
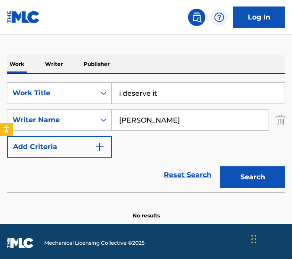
click at [219, 94] on input "i deserve it" at bounding box center [198, 93] width 173 height 21
type input "i got he juice"
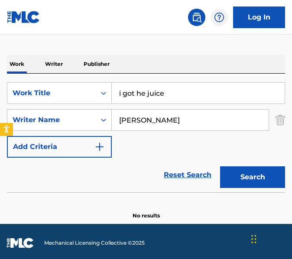
drag, startPoint x: 188, startPoint y: 115, endPoint x: 71, endPoint y: 108, distance: 117.0
click at [71, 108] on div "SearchWithCriteriae41a7d70-2924-45c8-a451-d53ad5a9b6cd Work Title i got he juic…" at bounding box center [146, 119] width 278 height 75
click at [220, 166] on button "Search" at bounding box center [252, 177] width 65 height 22
type input "b"
click at [214, 122] on input "Search Form" at bounding box center [190, 119] width 157 height 21
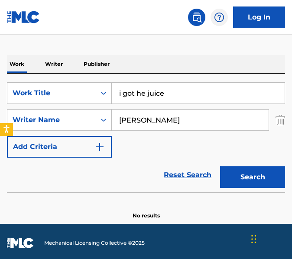
type input "[PERSON_NAME]"
click at [220, 166] on button "Search" at bounding box center [252, 177] width 65 height 22
click at [139, 92] on input "i got he juice" at bounding box center [198, 93] width 173 height 21
type input "i got the juice"
click at [220, 166] on button "Search" at bounding box center [252, 177] width 65 height 22
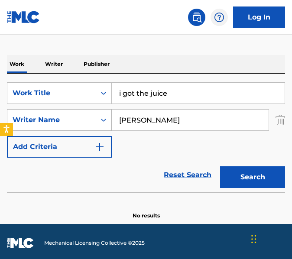
drag, startPoint x: 167, startPoint y: 123, endPoint x: 35, endPoint y: 121, distance: 132.4
click at [35, 121] on div "SearchWithCriteria964fb062-133e-4280-80ff-d56e24a0eddd Writer Name [PERSON_NAME]" at bounding box center [146, 120] width 278 height 22
type input "[PERSON_NAME]"
click at [220, 166] on button "Search" at bounding box center [252, 177] width 65 height 22
drag, startPoint x: 186, startPoint y: 85, endPoint x: 58, endPoint y: 77, distance: 127.8
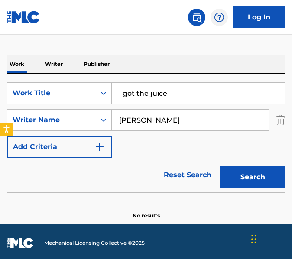
click at [58, 77] on div "SearchWithCriteriae41a7d70-2924-45c8-a451-d53ad5a9b6cd Work Title i got the jui…" at bounding box center [146, 133] width 278 height 119
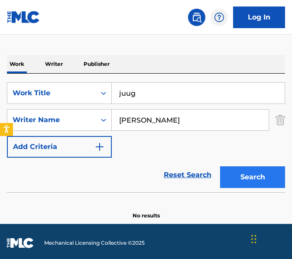
type input "juug"
click at [227, 173] on button "Search" at bounding box center [252, 177] width 65 height 22
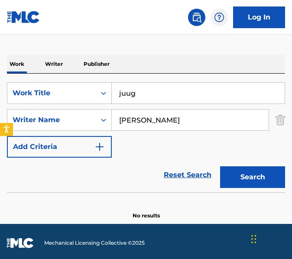
click at [159, 121] on input "[PERSON_NAME]" at bounding box center [190, 119] width 157 height 21
click at [220, 166] on button "Search" at bounding box center [252, 177] width 65 height 22
type input "t"
type input "i"
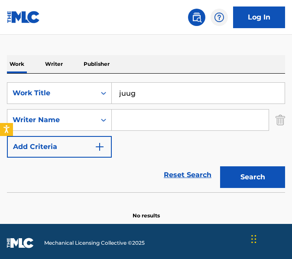
click at [122, 98] on input "juug" at bounding box center [198, 93] width 173 height 21
click at [220, 166] on button "Search" at bounding box center [252, 177] width 65 height 22
drag, startPoint x: 147, startPoint y: 86, endPoint x: 52, endPoint y: 89, distance: 95.2
click at [52, 89] on div "SearchWithCriteriae41a7d70-2924-45c8-a451-d53ad5a9b6cd Work Title ijuug" at bounding box center [146, 93] width 278 height 22
type input "better"
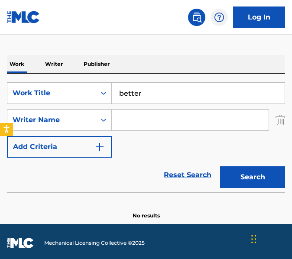
click at [186, 117] on input "Search Form" at bounding box center [190, 119] width 157 height 21
click at [220, 166] on button "Search" at bounding box center [252, 177] width 65 height 22
click at [208, 125] on input "[PERSON_NAME]" at bounding box center [190, 119] width 157 height 21
click at [220, 166] on button "Search" at bounding box center [252, 177] width 65 height 22
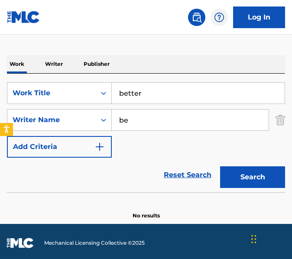
type input "b"
type input "jerez"
click at [220, 166] on button "Search" at bounding box center [252, 177] width 65 height 22
drag, startPoint x: 180, startPoint y: 103, endPoint x: 32, endPoint y: 78, distance: 149.5
click at [32, 78] on div "SearchWithCriteriae41a7d70-2924-45c8-a451-d53ad5a9b6cd Work Title better Search…" at bounding box center [146, 133] width 278 height 119
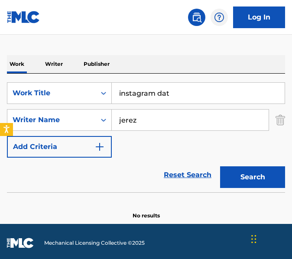
type input "instagram dat"
click at [220, 166] on button "Search" at bounding box center [252, 177] width 65 height 22
click at [143, 115] on input "jerez" at bounding box center [190, 119] width 157 height 21
click at [220, 166] on button "Search" at bounding box center [252, 177] width 65 height 22
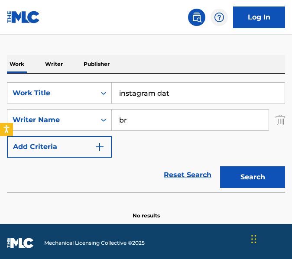
type input "b"
click at [220, 166] on button "Search" at bounding box center [252, 177] width 65 height 22
type input "yohan"
click at [220, 166] on button "Search" at bounding box center [252, 177] width 65 height 22
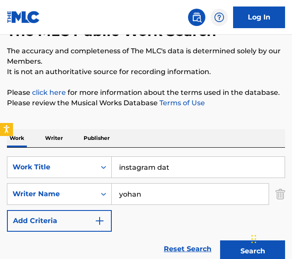
scroll to position [59, 0]
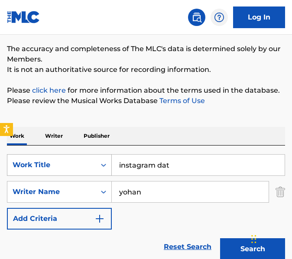
drag, startPoint x: 180, startPoint y: 171, endPoint x: 24, endPoint y: 159, distance: 156.2
click at [24, 159] on div "SearchWithCriteriae41a7d70-2924-45c8-a451-d53ad5a9b6cd Work Title instagram dat" at bounding box center [146, 165] width 278 height 22
type input "just a job"
click at [136, 193] on input "yohan" at bounding box center [190, 191] width 157 height 21
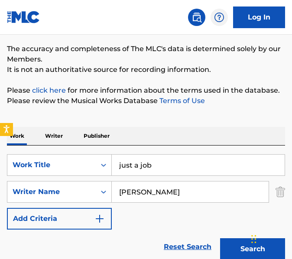
type input "[PERSON_NAME]"
click at [220, 238] on button "Search" at bounding box center [252, 249] width 65 height 22
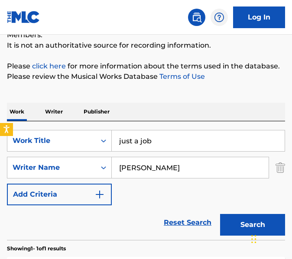
scroll to position [87, 0]
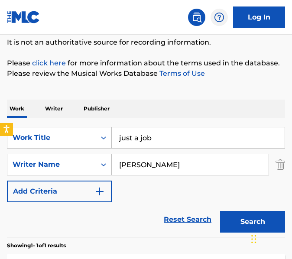
drag, startPoint x: 162, startPoint y: 134, endPoint x: 135, endPoint y: 142, distance: 27.5
click at [135, 142] on input "just a job" at bounding box center [198, 137] width 173 height 21
click at [142, 159] on input "[PERSON_NAME]" at bounding box center [190, 164] width 157 height 21
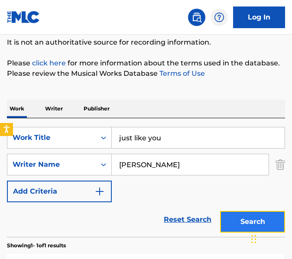
click at [244, 213] on button "Search" at bounding box center [252, 222] width 65 height 22
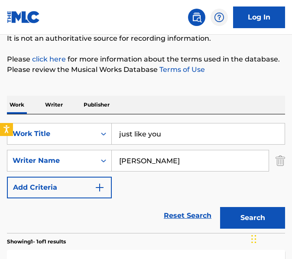
scroll to position [112, 0]
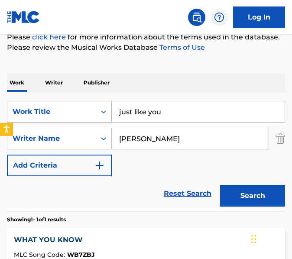
drag, startPoint x: 183, startPoint y: 112, endPoint x: 86, endPoint y: 104, distance: 97.7
click at [86, 104] on div "SearchWithCriteriae41a7d70-2924-45c8-a451-d53ad5a9b6cd Work Title just like you" at bounding box center [146, 112] width 278 height 22
paste input "Juggin And Pimpin"
click at [124, 144] on input "[PERSON_NAME]" at bounding box center [190, 138] width 157 height 21
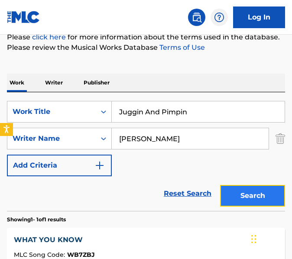
click at [267, 193] on button "Search" at bounding box center [252, 196] width 65 height 22
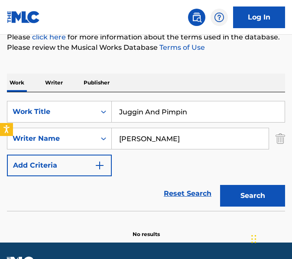
click at [157, 117] on input "Juggin And Pimpin" at bounding box center [198, 111] width 173 height 21
click at [220, 185] on button "Search" at bounding box center [252, 196] width 65 height 22
drag, startPoint x: 207, startPoint y: 106, endPoint x: 16, endPoint y: 112, distance: 191.3
click at [16, 112] on div "SearchWithCriteriae41a7d70-2924-45c8-a451-d53ad5a9b6cd Work Title Juggin & Pimp…" at bounding box center [146, 112] width 278 height 22
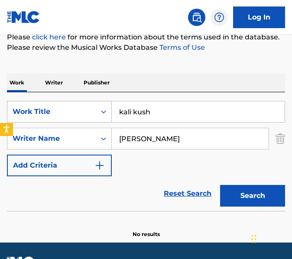
click at [220, 185] on button "Search" at bounding box center [252, 196] width 65 height 22
click at [219, 119] on input "kali kush" at bounding box center [198, 111] width 173 height 21
type input "lean on me"
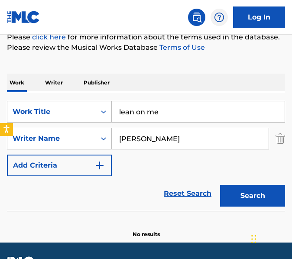
click at [151, 129] on input "[PERSON_NAME]" at bounding box center [190, 138] width 157 height 21
click at [220, 185] on button "Search" at bounding box center [252, 196] width 65 height 22
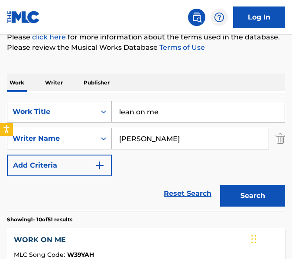
click at [183, 135] on input "[PERSON_NAME]" at bounding box center [190, 138] width 157 height 21
type input "[PERSON_NAME]"
click at [220, 185] on button "Search" at bounding box center [252, 196] width 65 height 22
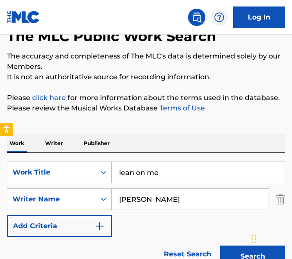
scroll to position [62, 0]
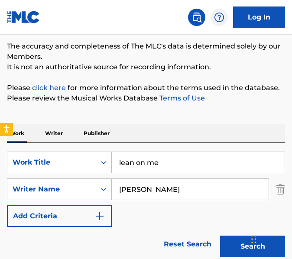
drag, startPoint x: 174, startPoint y: 156, endPoint x: 58, endPoint y: 144, distance: 116.5
click at [58, 144] on div "SearchWithCriteriae41a7d70-2924-45c8-a451-d53ad5a9b6cd Work Title lean on me Se…" at bounding box center [146, 202] width 278 height 119
type input "lend your heart"
click at [220, 235] on button "Search" at bounding box center [252, 246] width 65 height 22
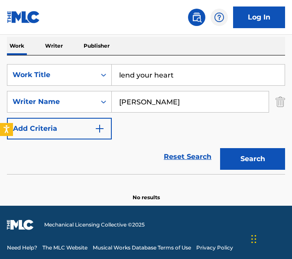
scroll to position [152, 0]
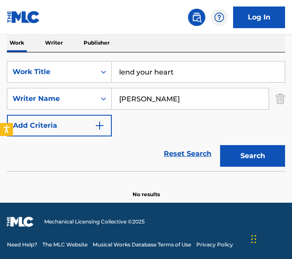
click at [135, 104] on input "[PERSON_NAME]" at bounding box center [190, 98] width 157 height 21
click at [220, 145] on button "Search" at bounding box center [252, 156] width 65 height 22
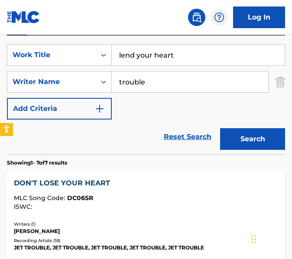
scroll to position [162, 0]
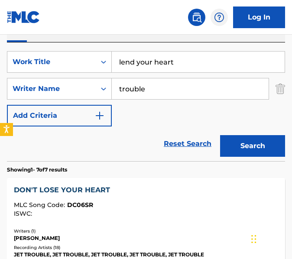
click at [139, 91] on input "trouble" at bounding box center [190, 88] width 157 height 21
type input "[PERSON_NAME]rr"
click at [220, 135] on button "Search" at bounding box center [252, 146] width 65 height 22
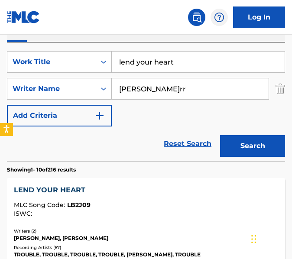
click at [129, 195] on div "LEND YOUR HEART" at bounding box center [146, 190] width 264 height 10
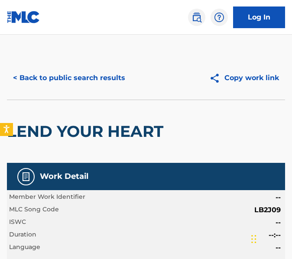
click at [99, 89] on div "< Back to public search results Copy work link" at bounding box center [146, 77] width 278 height 43
click at [96, 84] on button "< Back to public search results" at bounding box center [69, 78] width 124 height 22
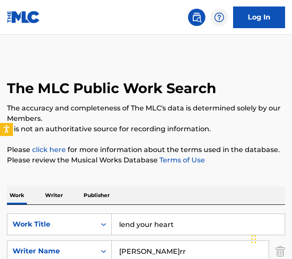
scroll to position [162, 0]
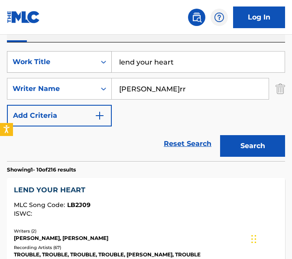
drag, startPoint x: 176, startPoint y: 67, endPoint x: 66, endPoint y: 58, distance: 110.3
click at [66, 58] on div "SearchWithCriteriae41a7d70-2924-45c8-a451-d53ad5a9b6cd Work Title lend your hea…" at bounding box center [146, 62] width 278 height 22
type input "listen"
click at [161, 80] on input "[PERSON_NAME]rr" at bounding box center [190, 88] width 157 height 21
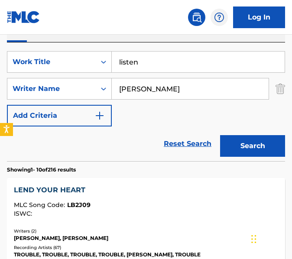
click at [220, 135] on button "Search" at bounding box center [252, 146] width 65 height 22
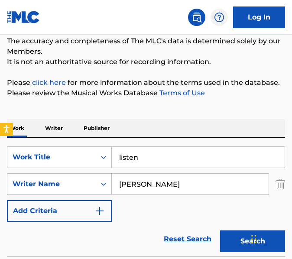
scroll to position [85, 0]
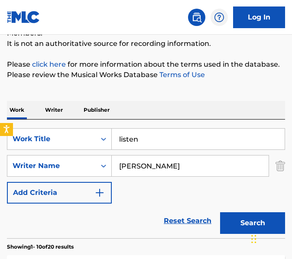
click at [152, 163] on input "[PERSON_NAME]" at bounding box center [190, 165] width 157 height 21
click at [220, 212] on button "Search" at bounding box center [252, 223] width 65 height 22
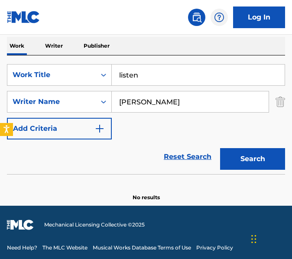
scroll to position [152, 0]
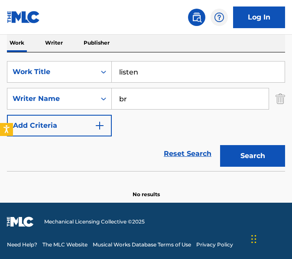
type input "b"
type input "dequantes"
click at [220, 145] on button "Search" at bounding box center [252, 156] width 65 height 22
click at [200, 69] on input "listen" at bounding box center [198, 71] width 173 height 21
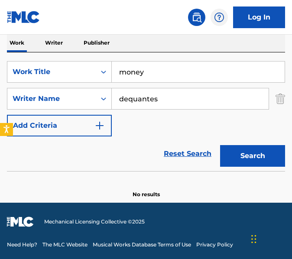
type input "money"
click at [167, 103] on input "dequantes" at bounding box center [190, 98] width 157 height 21
click at [220, 145] on button "Search" at bounding box center [252, 156] width 65 height 22
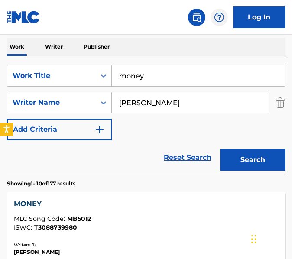
scroll to position [100, 0]
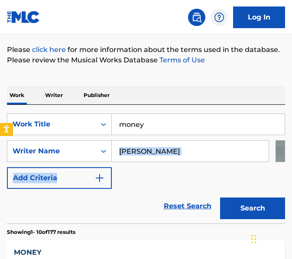
drag, startPoint x: 183, startPoint y: 166, endPoint x: 166, endPoint y: 146, distance: 26.1
click at [166, 146] on div "SearchWithCriteriae41a7d70-2924-45c8-a451-d53ad5a9b6cd Work Title money SearchW…" at bounding box center [146, 150] width 278 height 75
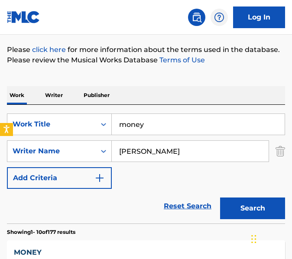
click at [166, 146] on input "[PERSON_NAME]" at bounding box center [190, 151] width 157 height 21
type input "[PERSON_NAME]"
click at [220, 197] on button "Search" at bounding box center [252, 208] width 65 height 22
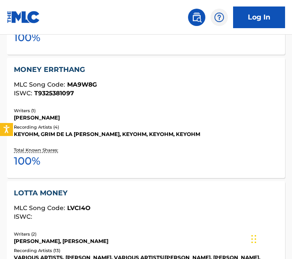
scroll to position [414, 0]
